Goal: Task Accomplishment & Management: Use online tool/utility

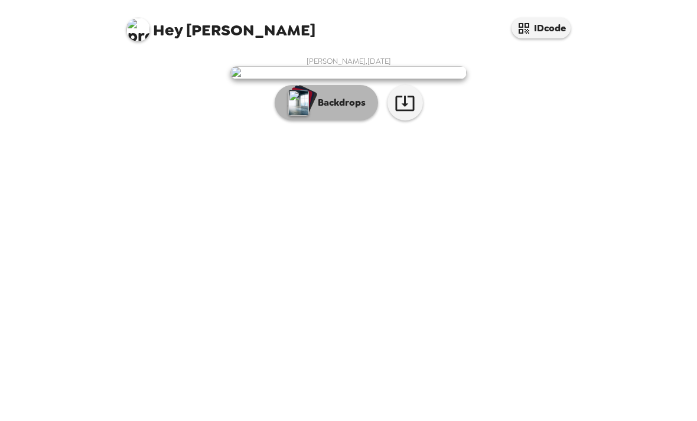
click at [361, 110] on p "Backdrops" at bounding box center [339, 103] width 54 height 14
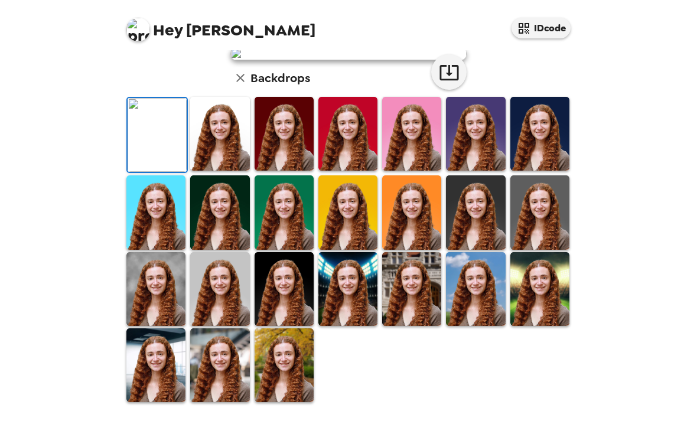
scroll to position [219, 0]
drag, startPoint x: 537, startPoint y: 295, endPoint x: 541, endPoint y: 288, distance: 7.9
click at [537, 249] on img at bounding box center [539, 212] width 59 height 74
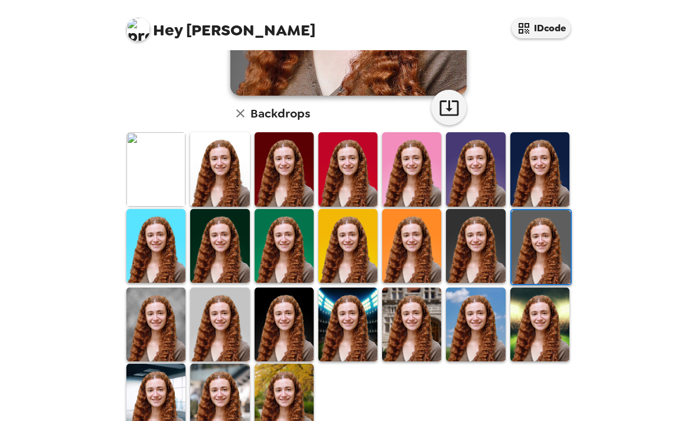
scroll to position [265, 0]
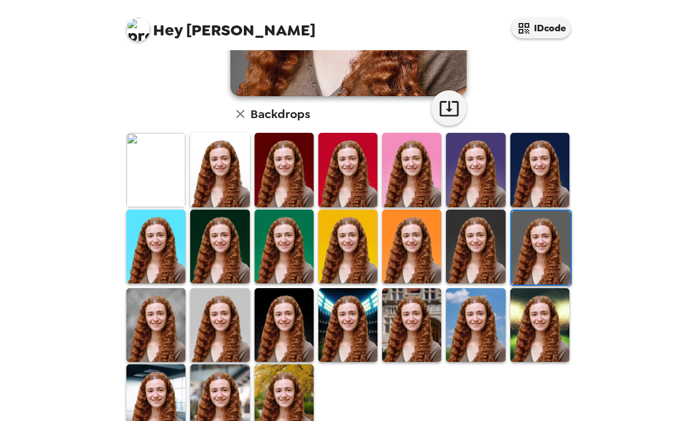
click at [412, 333] on img at bounding box center [411, 325] width 59 height 74
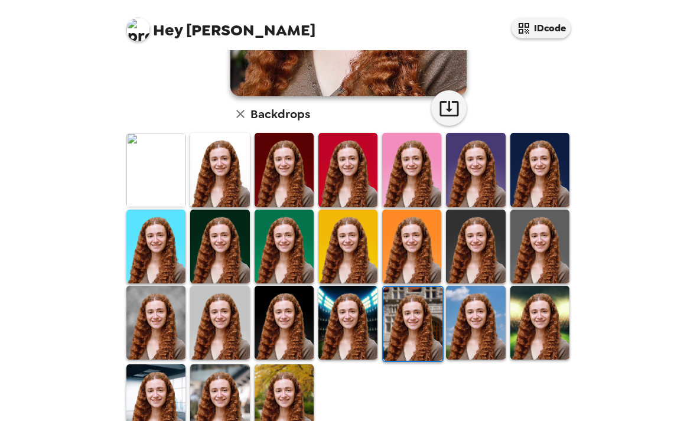
scroll to position [38, 0]
click at [540, 286] on img at bounding box center [539, 323] width 59 height 74
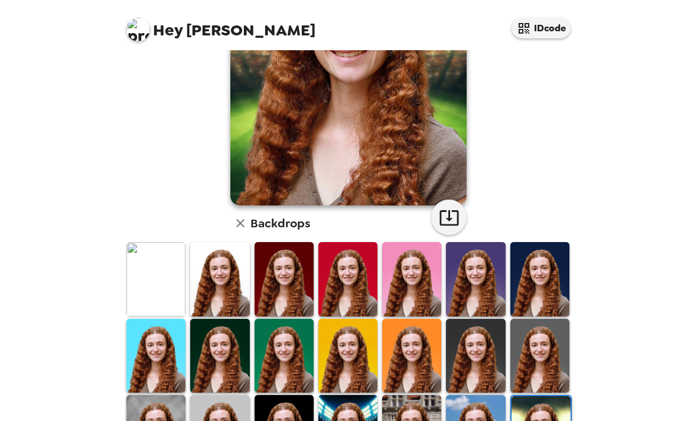
scroll to position [204, 0]
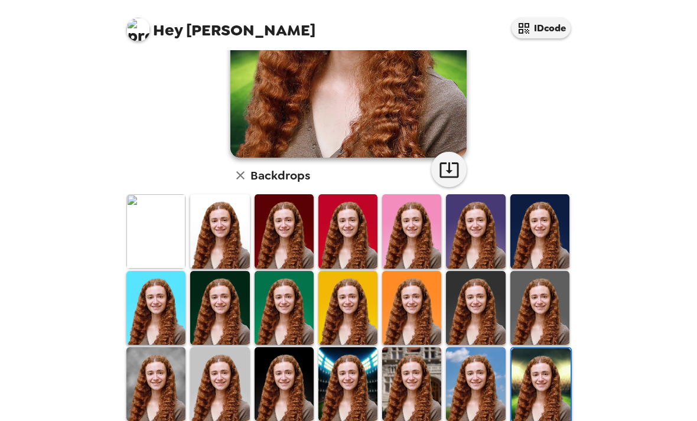
click at [154, 347] on img at bounding box center [155, 384] width 59 height 74
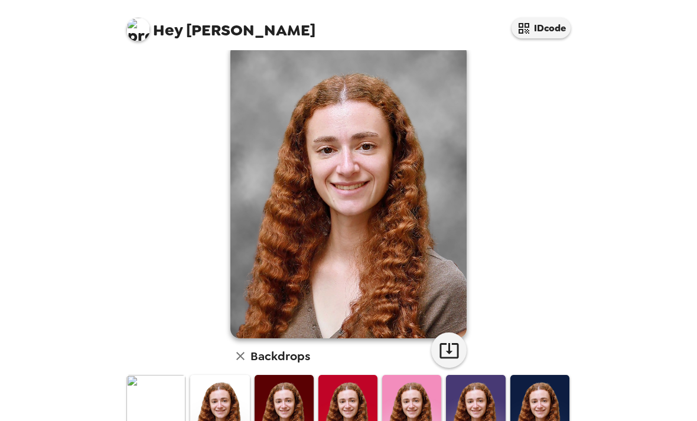
scroll to position [256, 0]
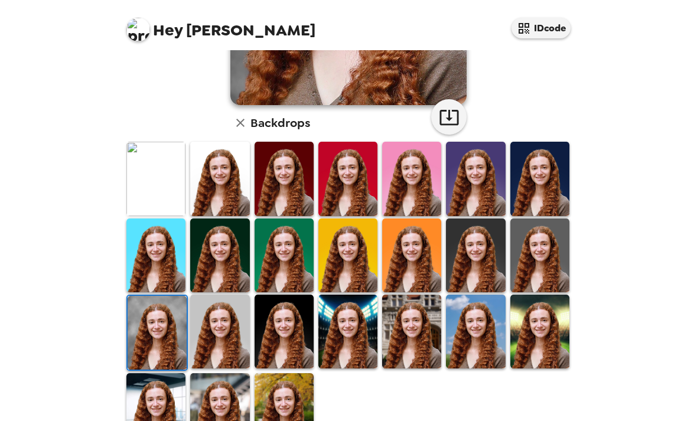
click at [200, 322] on img at bounding box center [219, 332] width 59 height 74
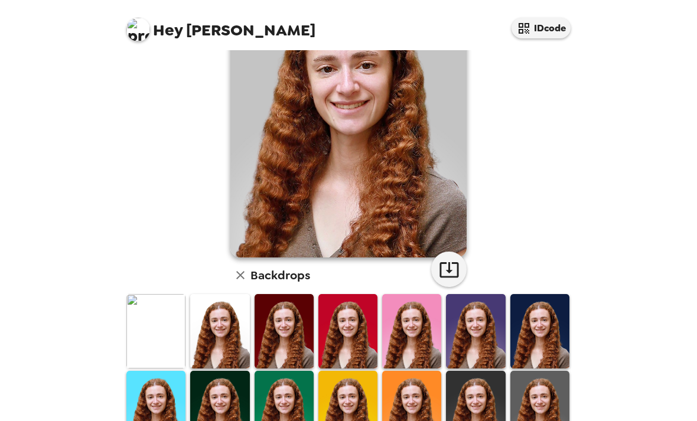
scroll to position [148, 0]
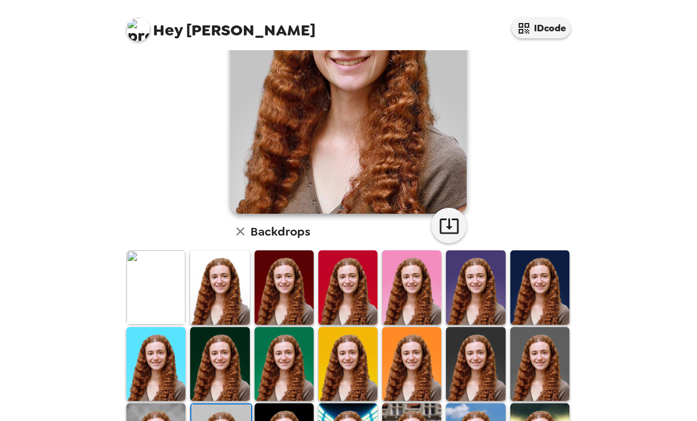
click at [540, 328] on img at bounding box center [539, 364] width 59 height 74
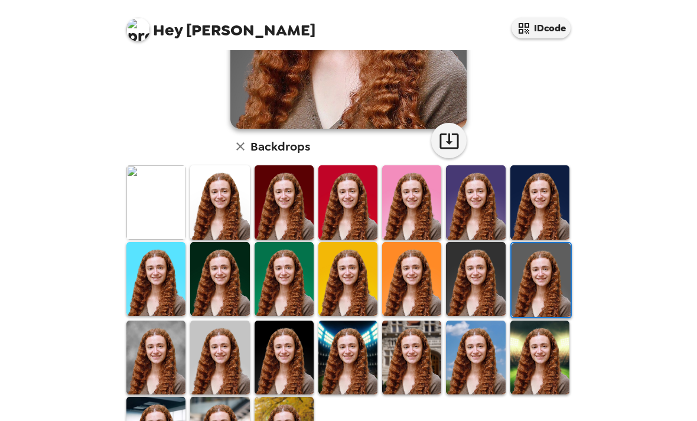
scroll to position [253, 0]
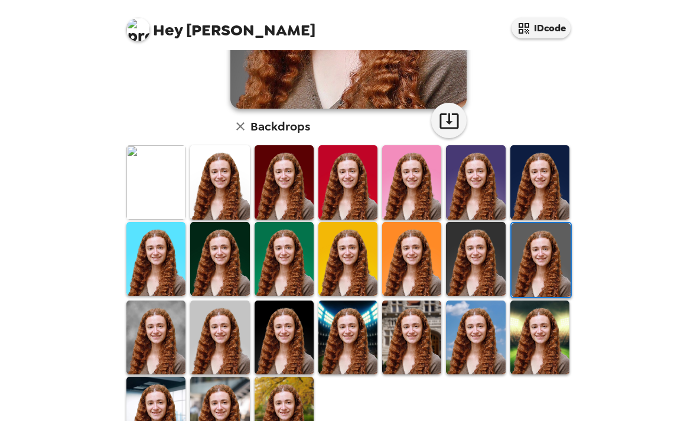
click at [305, 377] on img at bounding box center [283, 414] width 59 height 74
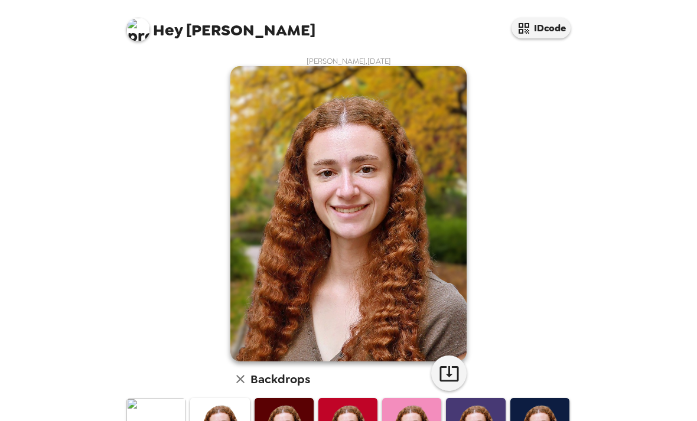
scroll to position [2, 0]
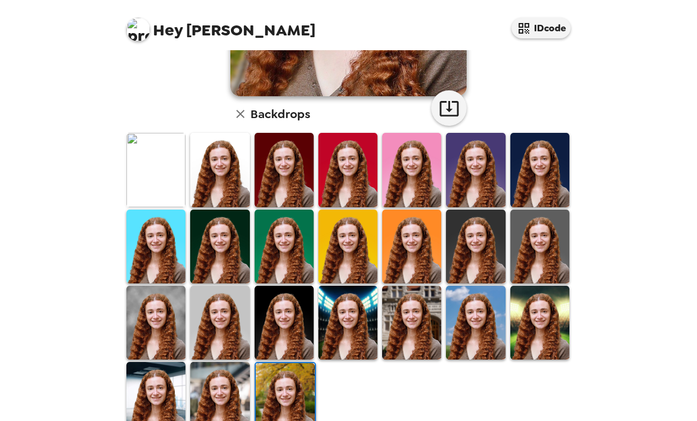
click at [206, 362] on img at bounding box center [219, 399] width 59 height 74
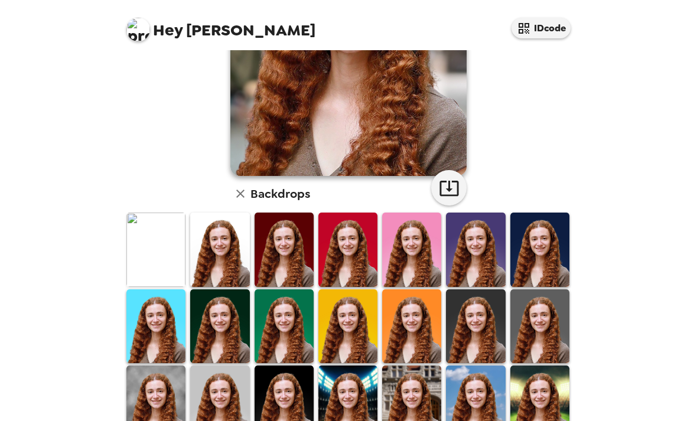
scroll to position [188, 0]
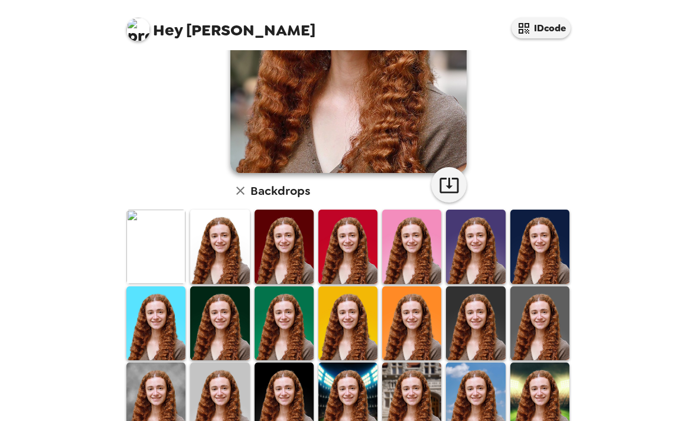
click at [225, 225] on img at bounding box center [219, 247] width 59 height 74
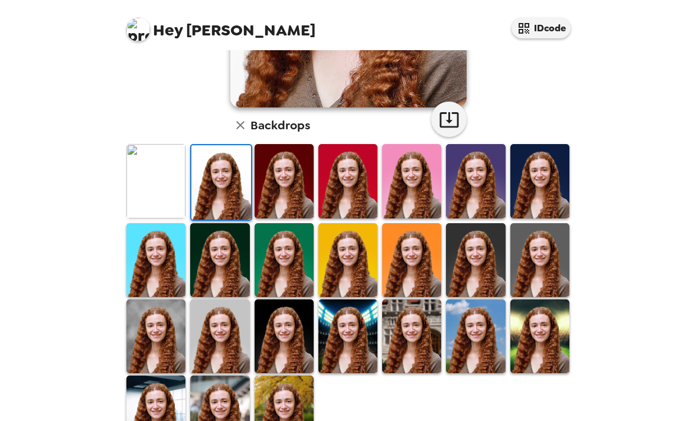
scroll to position [255, 0]
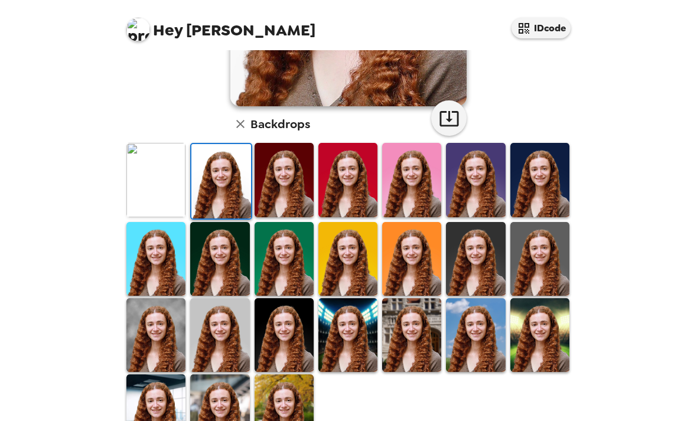
click at [414, 161] on img at bounding box center [411, 180] width 59 height 74
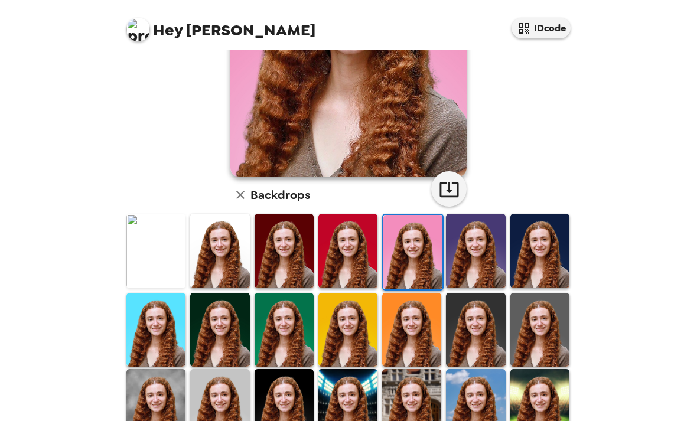
scroll to position [186, 0]
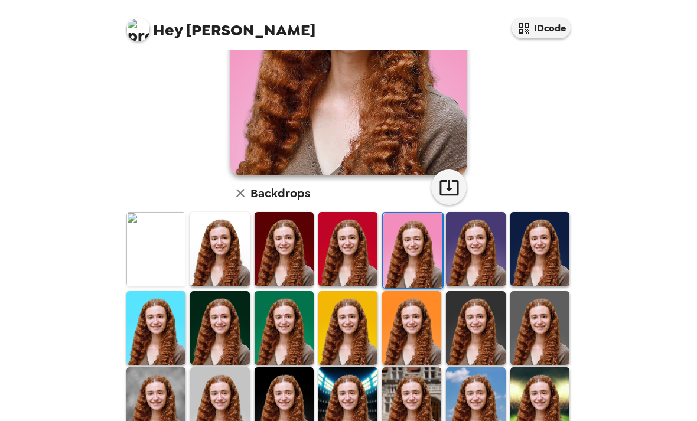
click at [470, 212] on img at bounding box center [475, 249] width 59 height 74
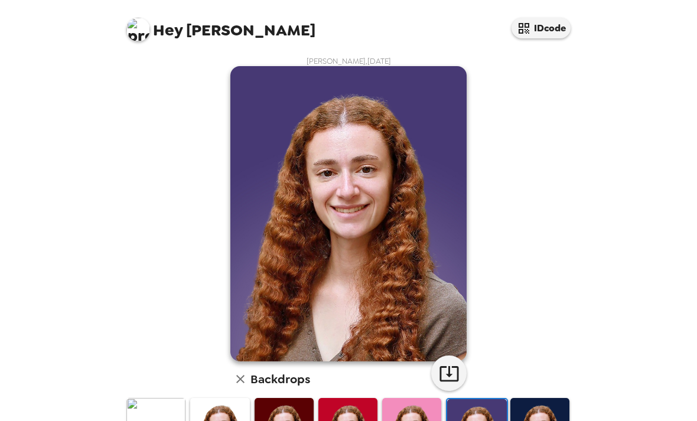
scroll to position [40, 0]
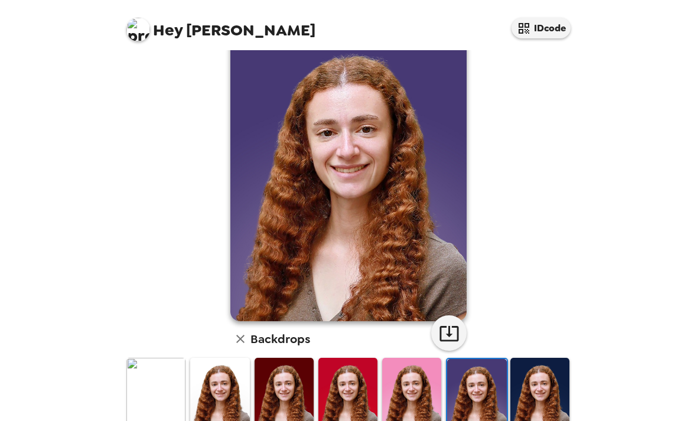
click at [547, 358] on img at bounding box center [539, 395] width 59 height 74
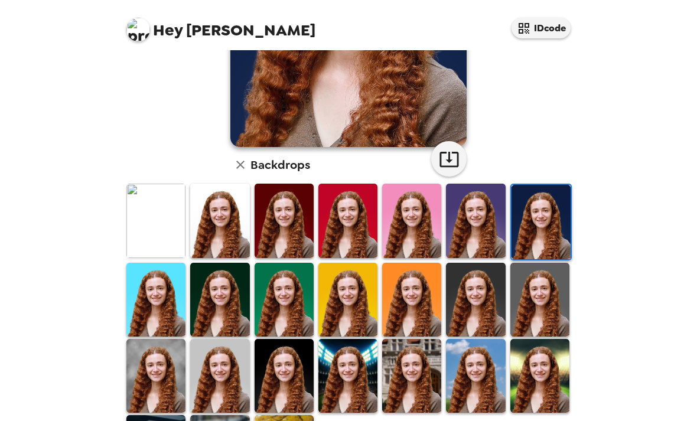
scroll to position [228, 0]
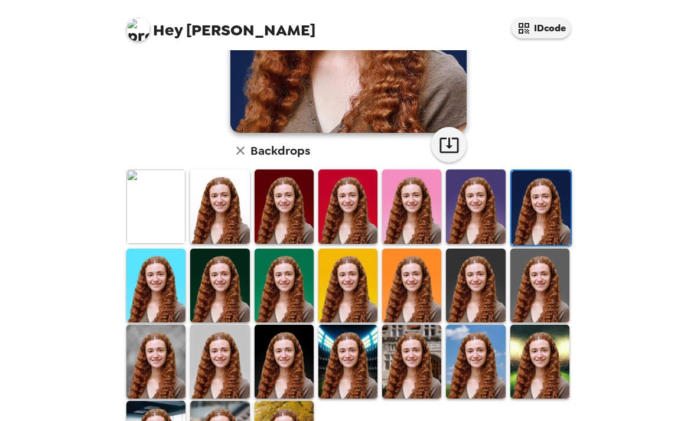
click at [236, 325] on img at bounding box center [219, 362] width 59 height 74
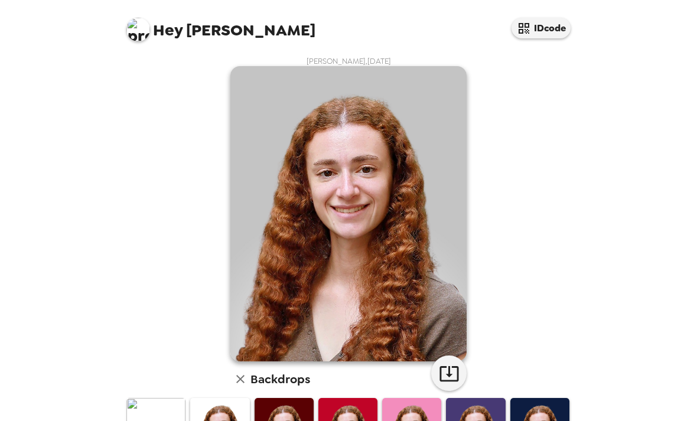
scroll to position [109, 0]
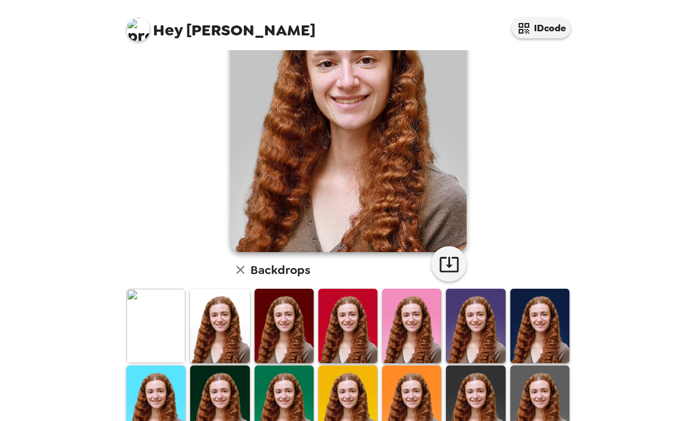
click at [495, 365] on img at bounding box center [475, 402] width 59 height 74
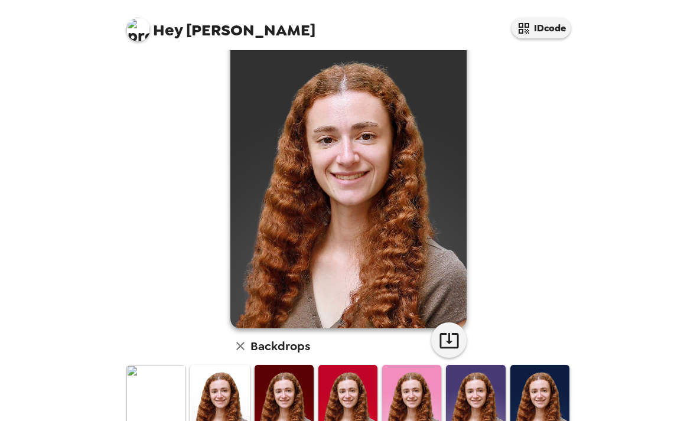
scroll to position [57, 0]
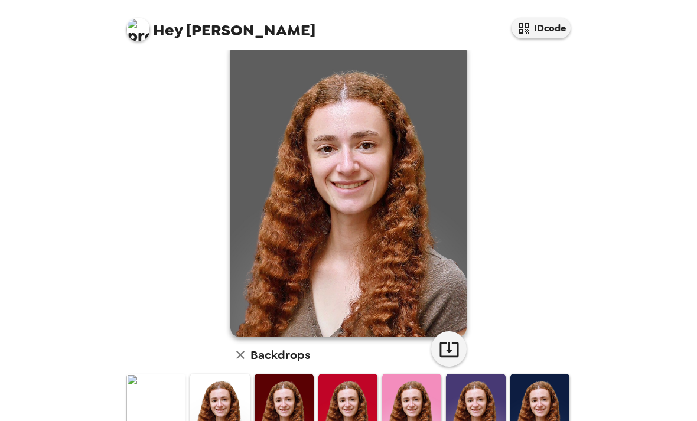
scroll to position [37, 0]
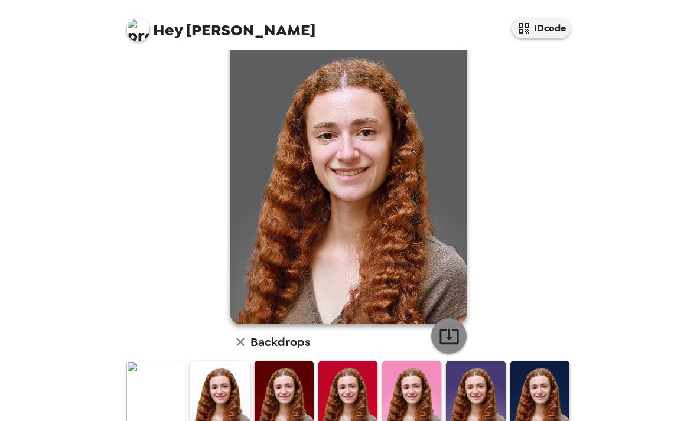
click at [442, 326] on icon "button" at bounding box center [449, 336] width 21 height 21
